Goal: Navigation & Orientation: Find specific page/section

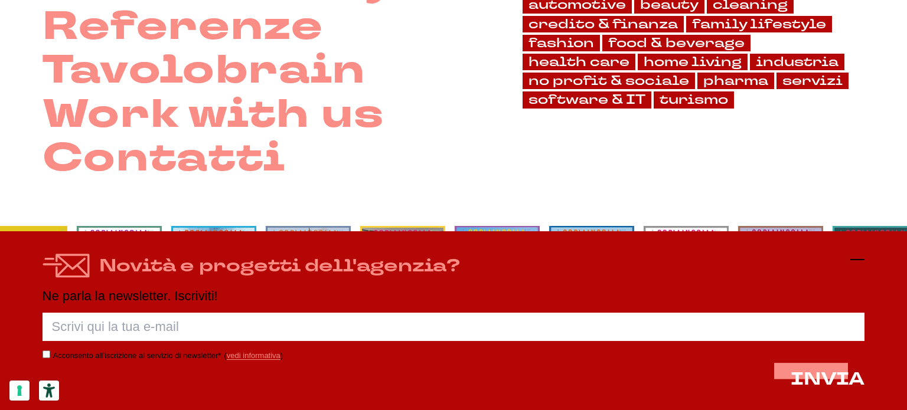
click at [863, 262] on icon at bounding box center [857, 260] width 14 height 14
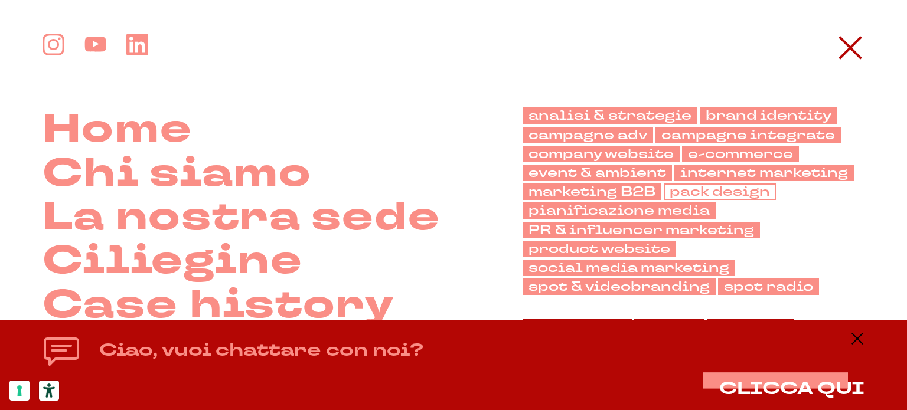
click at [701, 191] on link "pack design" at bounding box center [720, 192] width 112 height 17
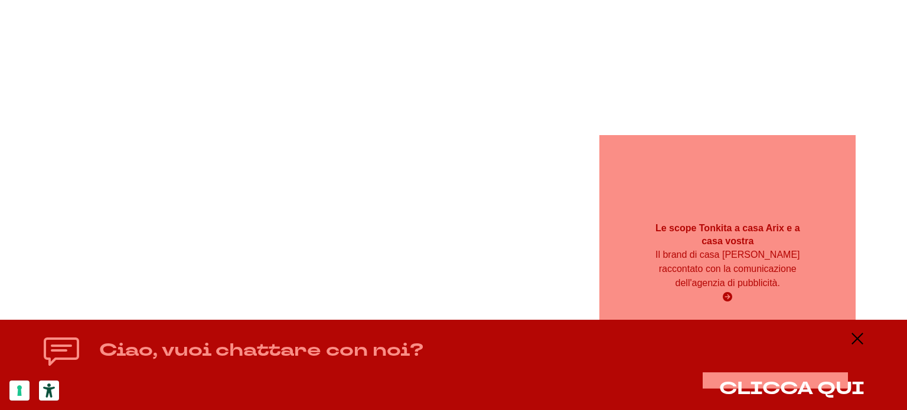
scroll to position [2933, 0]
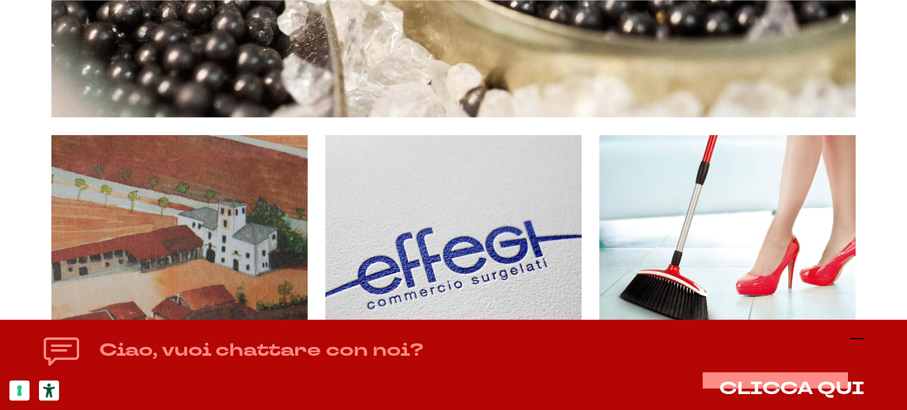
click at [859, 339] on icon at bounding box center [857, 339] width 14 height 14
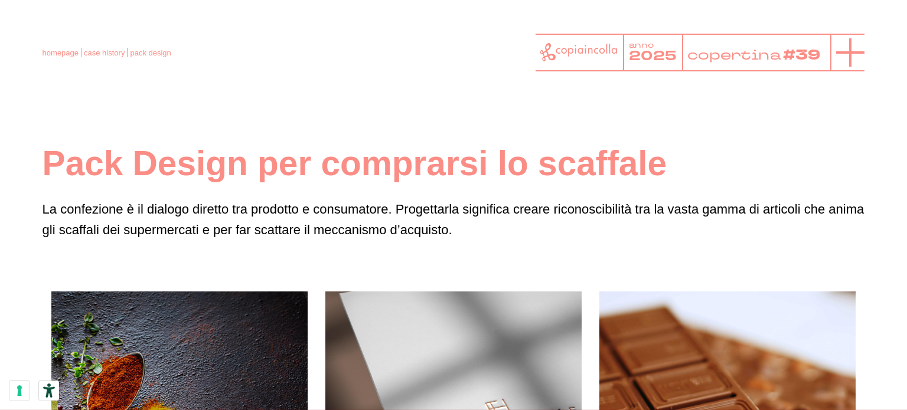
scroll to position [0, 0]
